Goal: Check status

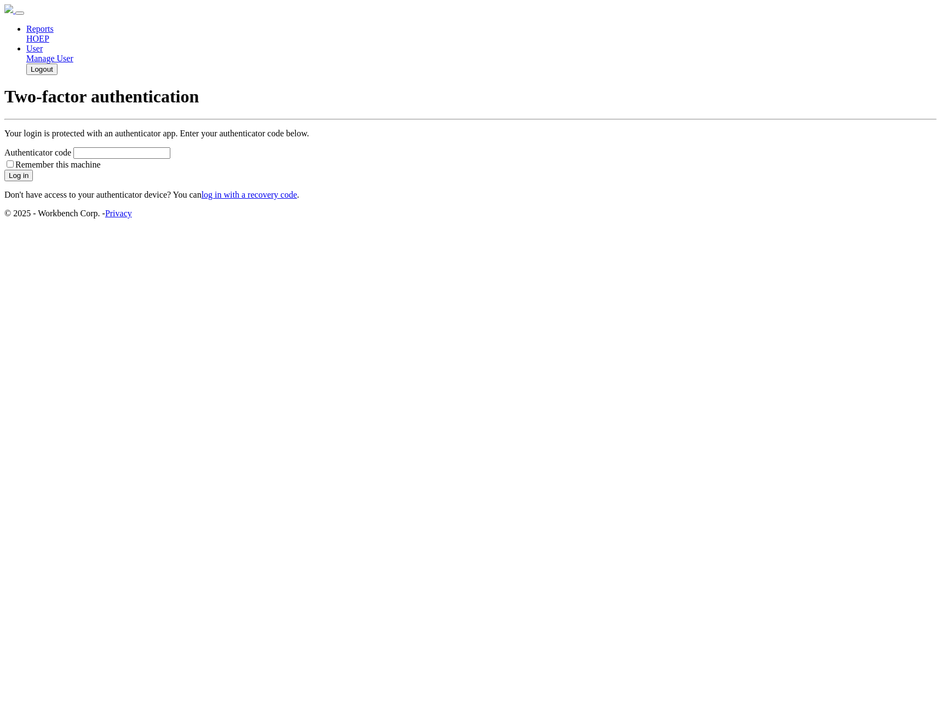
click at [170, 159] on input "Authenticator code" at bounding box center [121, 153] width 97 height 12
type input "138911"
click at [4, 170] on button "Log in" at bounding box center [18, 176] width 28 height 12
